Goal: Information Seeking & Learning: Learn about a topic

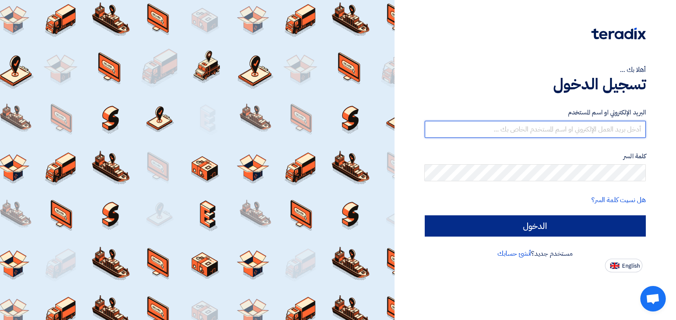
type input "[EMAIL_ADDRESS][DOMAIN_NAME]"
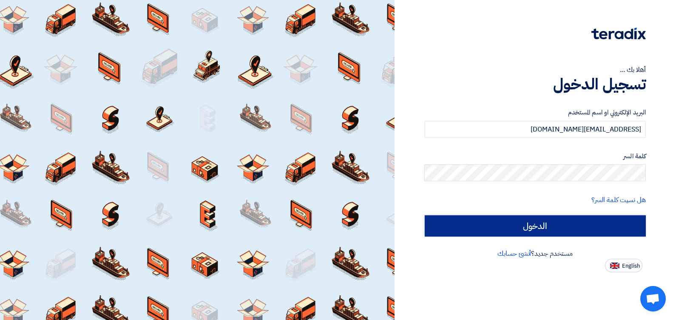
click at [456, 221] on input "الدخول" at bounding box center [536, 225] width 222 height 21
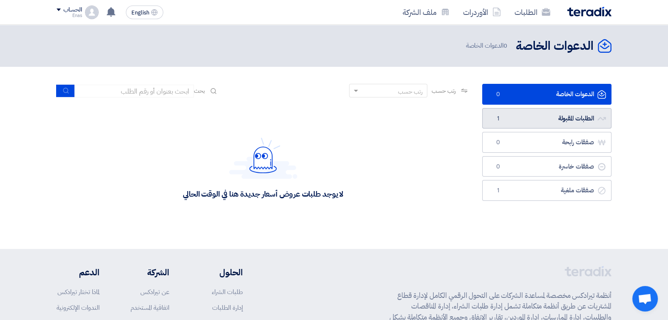
click at [515, 120] on link "الطلبات المقبولة الطلبات المقبولة 1" at bounding box center [546, 118] width 129 height 21
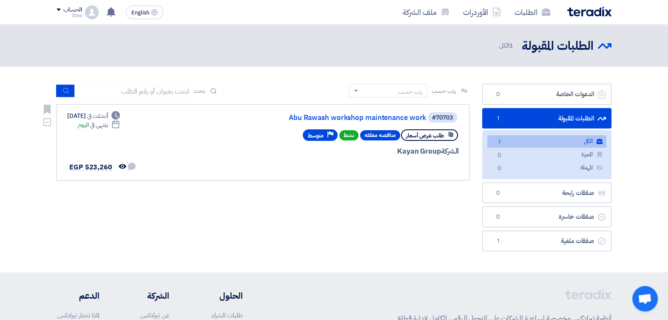
click at [285, 122] on div "#70703 Abu Rawash workshop maintenance work" at bounding box center [356, 117] width 205 height 12
click at [280, 116] on link "Abu Rawash workshop maintenance work" at bounding box center [341, 118] width 170 height 8
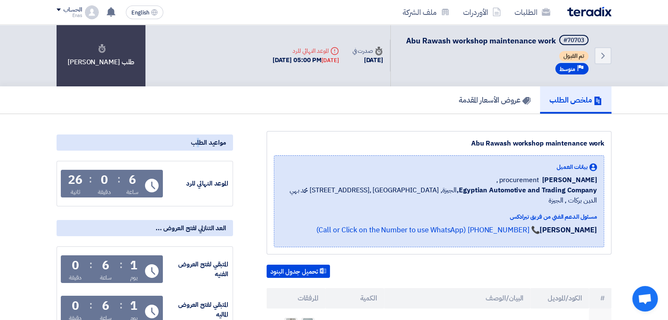
drag, startPoint x: 233, startPoint y: 112, endPoint x: 221, endPoint y: 121, distance: 14.6
drag, startPoint x: 221, startPoint y: 121, endPoint x: 238, endPoint y: 143, distance: 27.0
drag, startPoint x: 238, startPoint y: 143, endPoint x: 227, endPoint y: 125, distance: 20.1
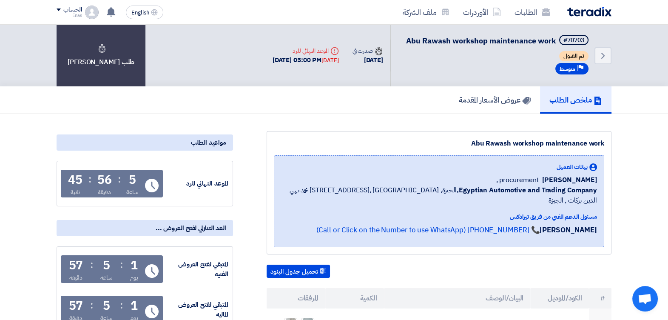
drag, startPoint x: 237, startPoint y: 155, endPoint x: 228, endPoint y: 109, distance: 46.2
click at [228, 109] on div "ملخص الطلب عروض الأسعار المقدمة" at bounding box center [334, 99] width 555 height 27
